Goal: Transaction & Acquisition: Purchase product/service

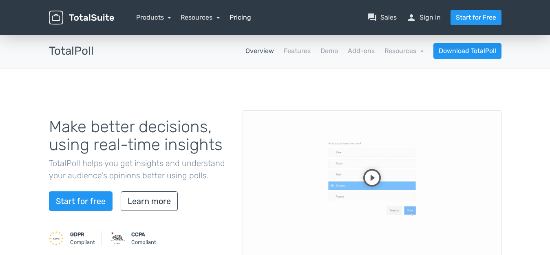
click at [233, 18] on link "Pricing" at bounding box center [240, 18] width 22 height 10
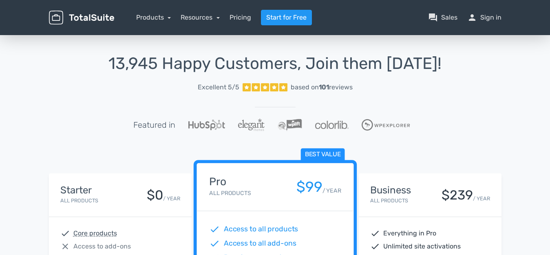
click at [81, 19] on img at bounding box center [81, 18] width 65 height 14
